Goal: Information Seeking & Learning: Learn about a topic

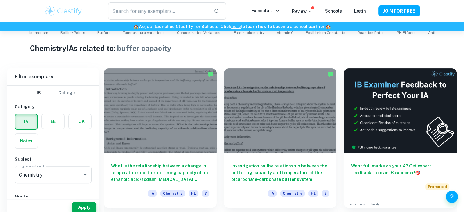
scroll to position [145, 0]
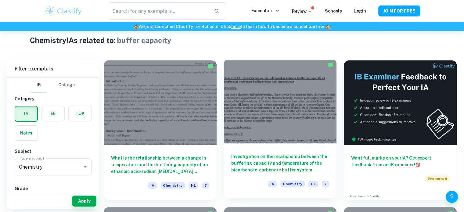
click at [261, 162] on h6 "Investigation on the relationship between the buffering capacity and temperatur…" at bounding box center [280, 163] width 98 height 20
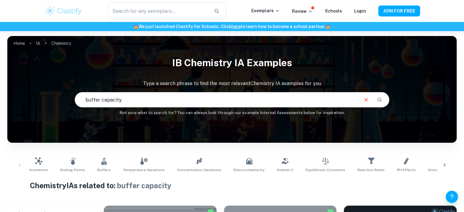
scroll to position [89, 0]
